Goal: Information Seeking & Learning: Compare options

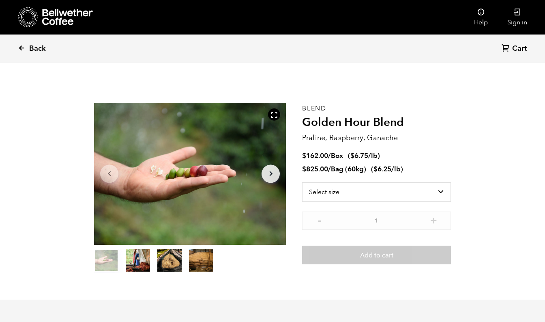
click at [40, 51] on span "Back" at bounding box center [37, 49] width 17 height 10
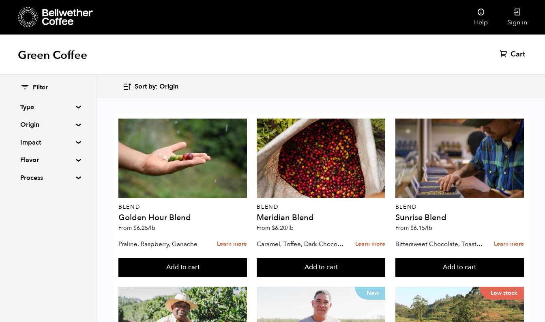
scroll to position [362, 0]
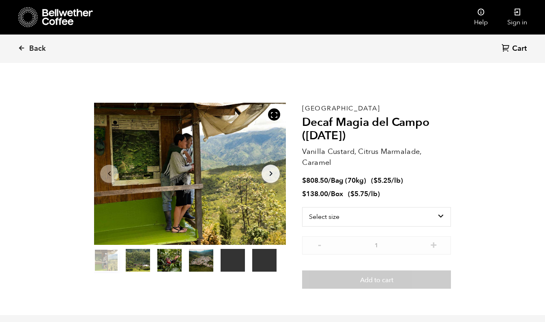
scroll to position [353, 347]
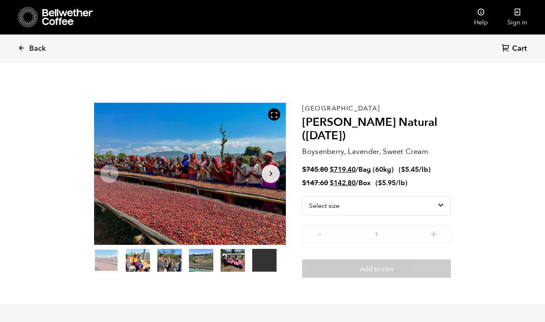
scroll to position [353, 347]
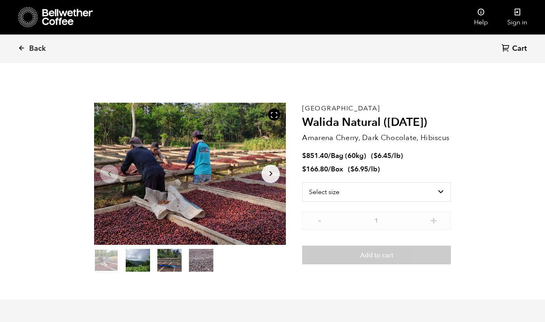
scroll to position [353, 347]
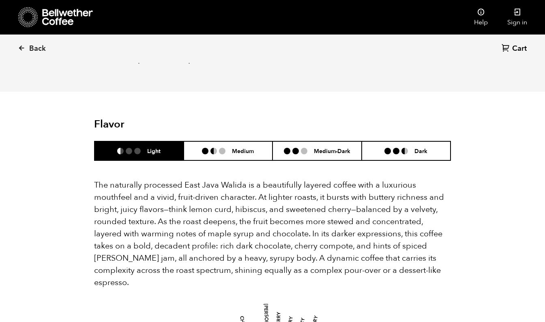
scroll to position [0, 0]
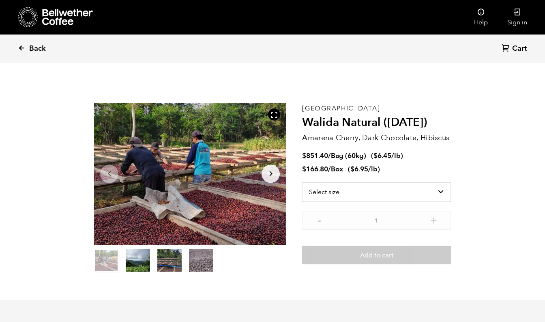
click at [24, 50] on icon at bounding box center [21, 47] width 7 height 7
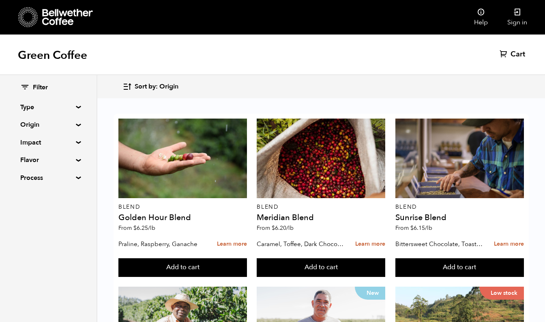
click at [75, 142] on summary "Impact" at bounding box center [48, 142] width 56 height 10
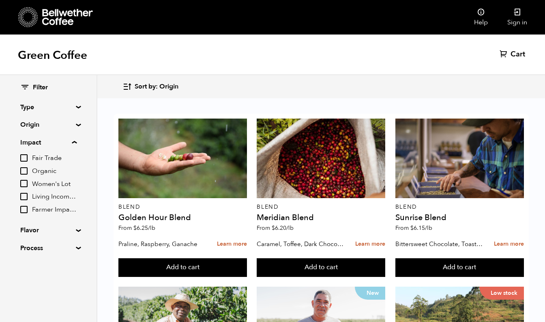
click at [26, 170] on input "Organic" at bounding box center [23, 170] width 7 height 7
checkbox input "true"
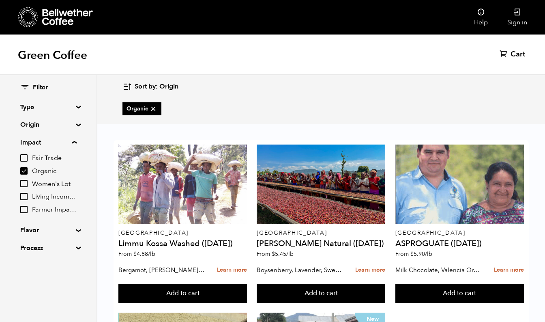
scroll to position [4, 0]
